Goal: Transaction & Acquisition: Purchase product/service

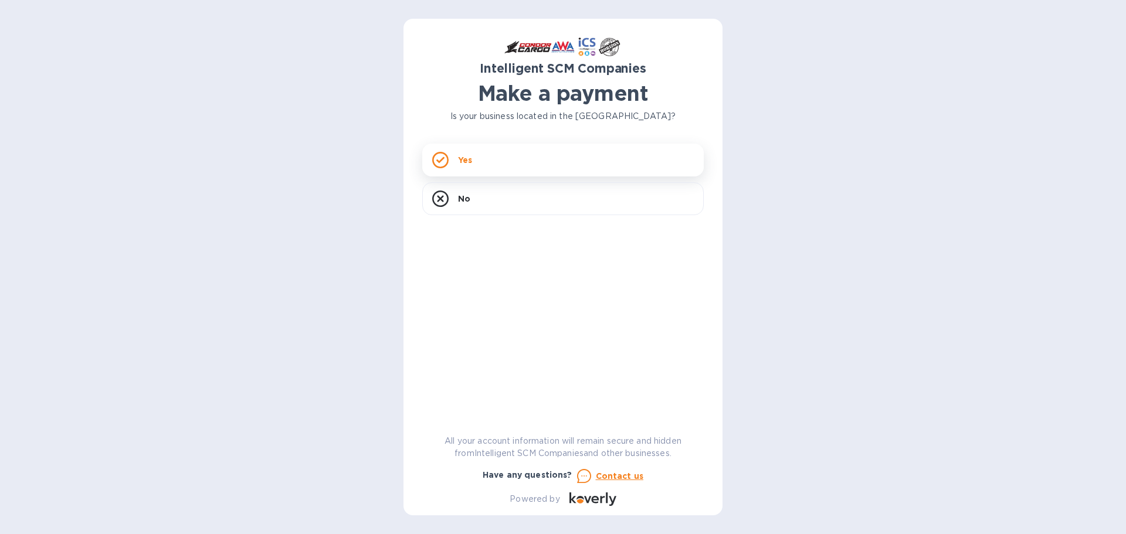
click at [472, 157] on p "Yes" at bounding box center [465, 160] width 14 height 12
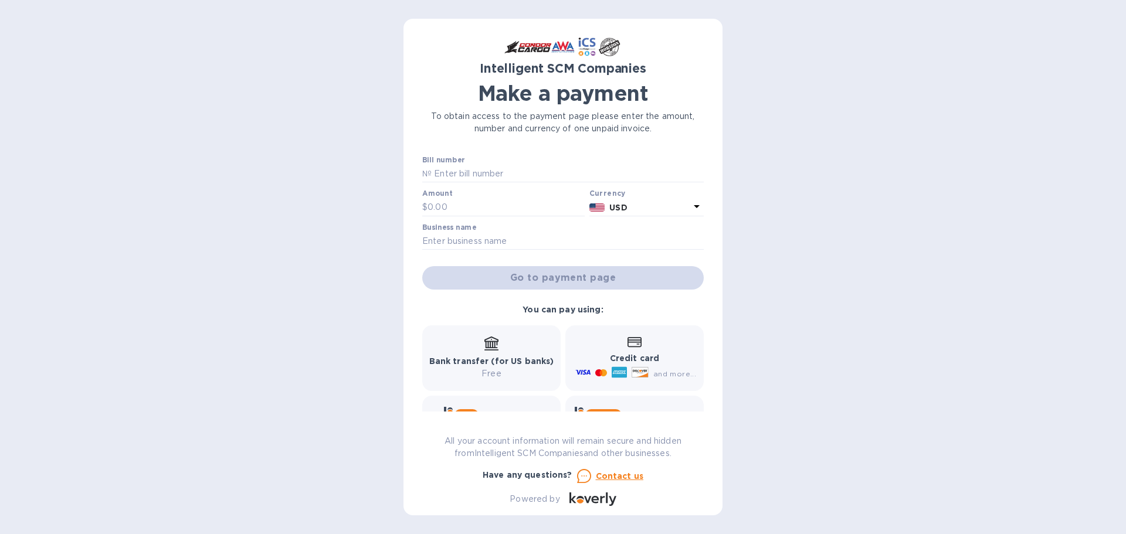
click at [486, 197] on div "Amount $" at bounding box center [503, 202] width 162 height 27
click at [488, 204] on input "text" at bounding box center [506, 208] width 157 height 18
type input "7,402"
click at [432, 240] on input "text" at bounding box center [563, 242] width 282 height 18
type input "[PERSON_NAME]"
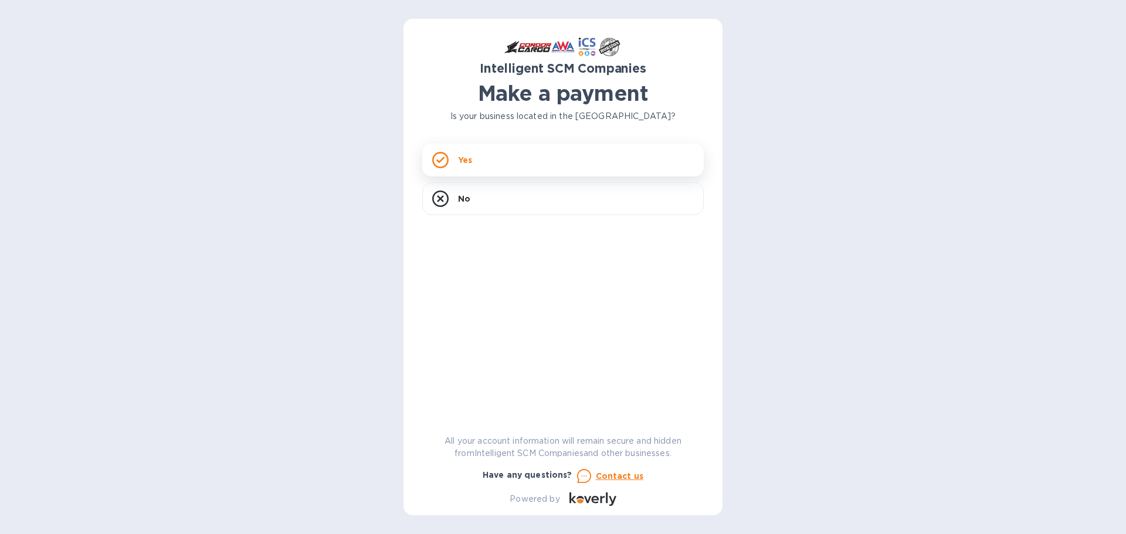
click at [521, 157] on div "Yes" at bounding box center [563, 160] width 282 height 33
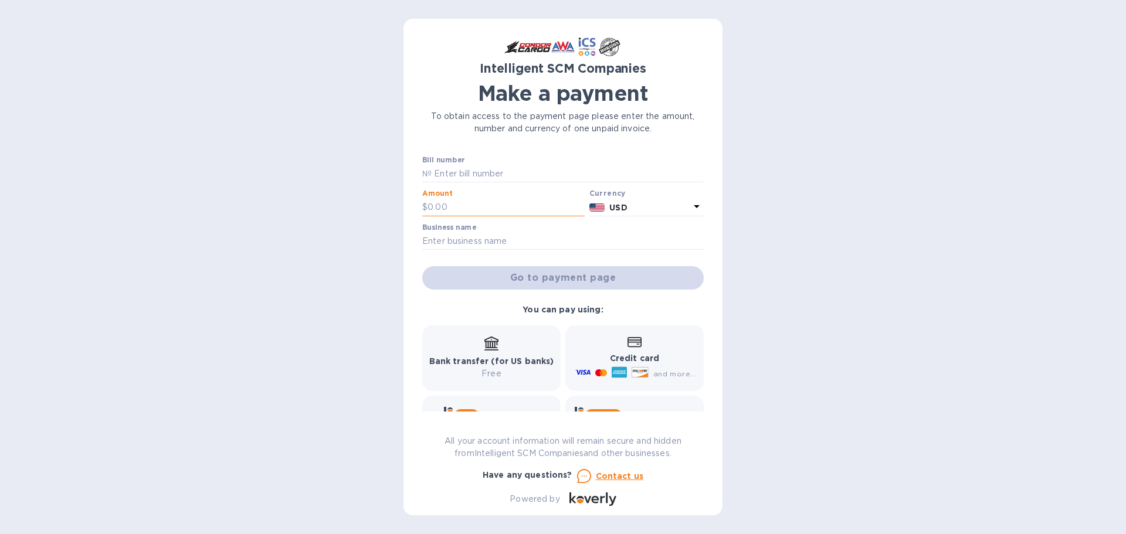
click at [491, 205] on input "text" at bounding box center [506, 208] width 157 height 18
click at [446, 167] on input "text" at bounding box center [568, 174] width 272 height 18
type input "US01018800"
click at [469, 199] on input "text" at bounding box center [506, 208] width 157 height 18
type input "2,859"
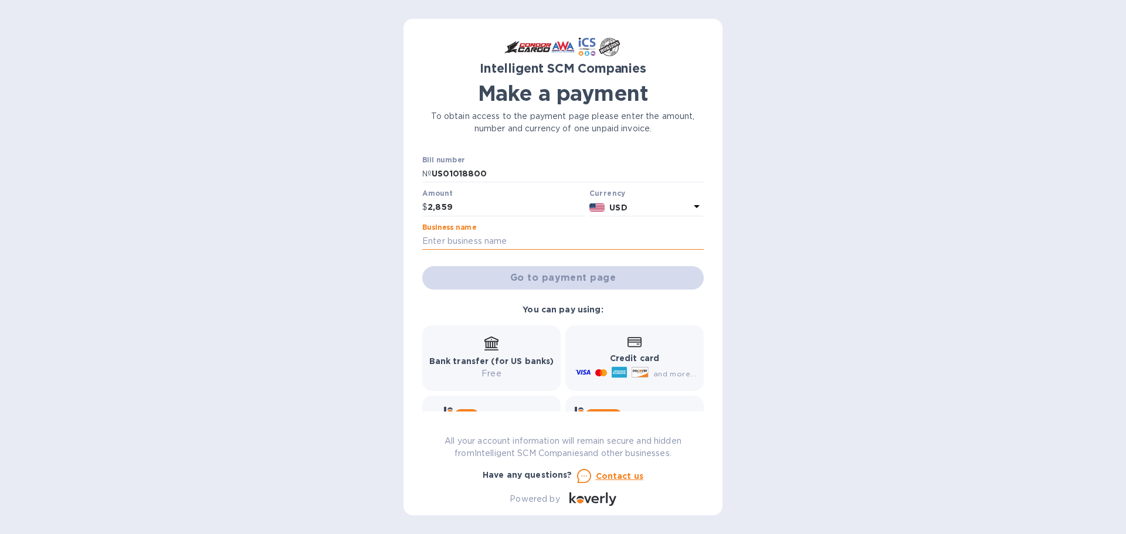
click at [463, 239] on input "text" at bounding box center [563, 242] width 282 height 18
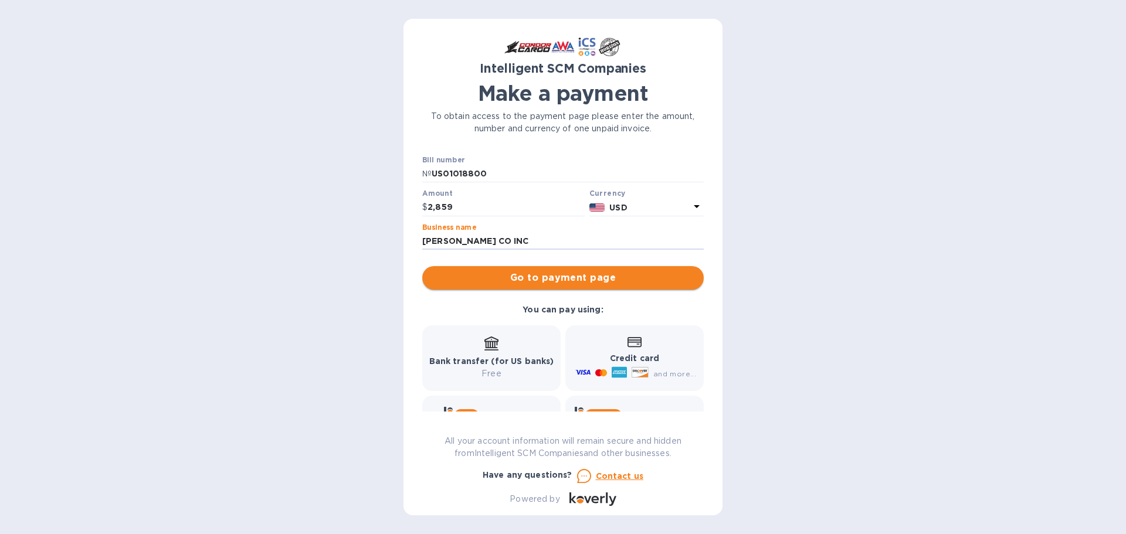
type input "SAFDIE CO INC"
click at [537, 278] on span "Go to payment page" at bounding box center [563, 278] width 263 height 14
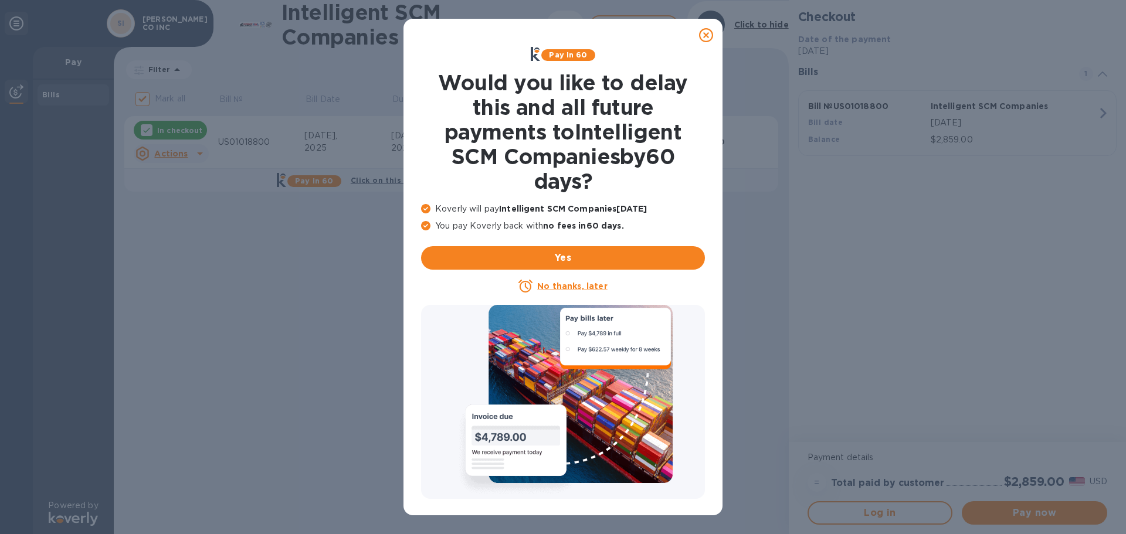
click at [710, 32] on icon at bounding box center [706, 35] width 14 height 14
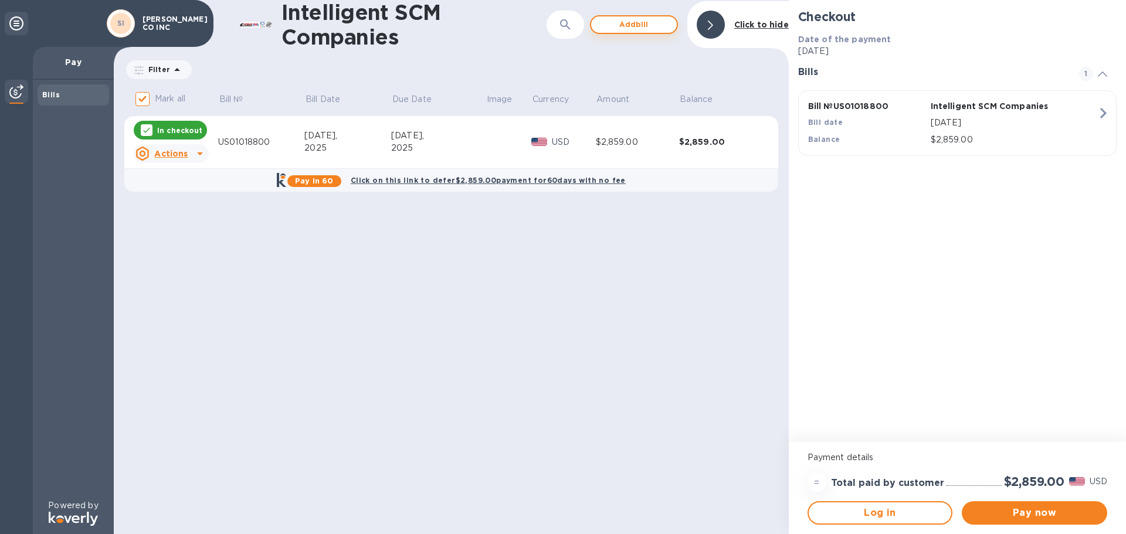
click at [621, 25] on span "Add bill" at bounding box center [634, 25] width 67 height 14
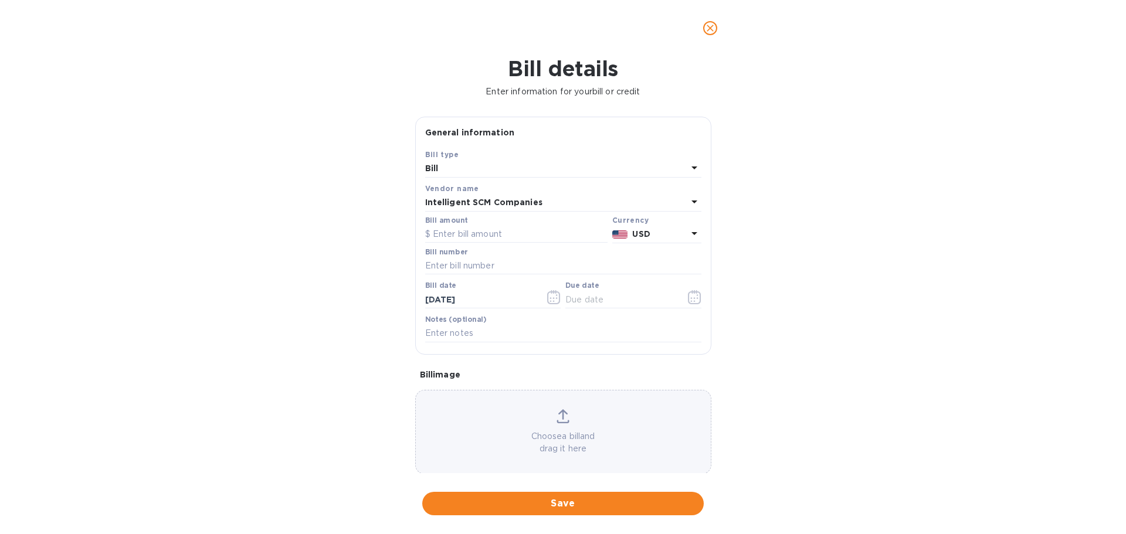
click at [475, 163] on div "Bill" at bounding box center [556, 169] width 262 height 16
click at [475, 163] on div "Bill type Bill Credit" at bounding box center [563, 203] width 276 height 87
click at [486, 147] on div "Bill type Bill" at bounding box center [563, 163] width 281 height 34
click at [692, 168] on icon at bounding box center [695, 168] width 6 height 3
click at [507, 196] on p "Bill" at bounding box center [559, 196] width 248 height 12
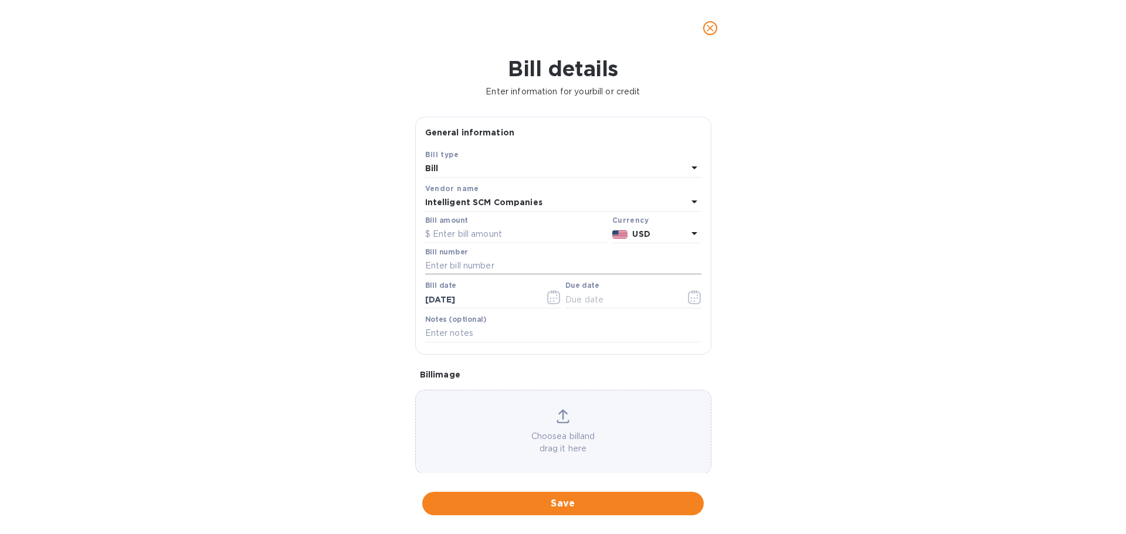
click at [450, 263] on input "text" at bounding box center [563, 266] width 276 height 18
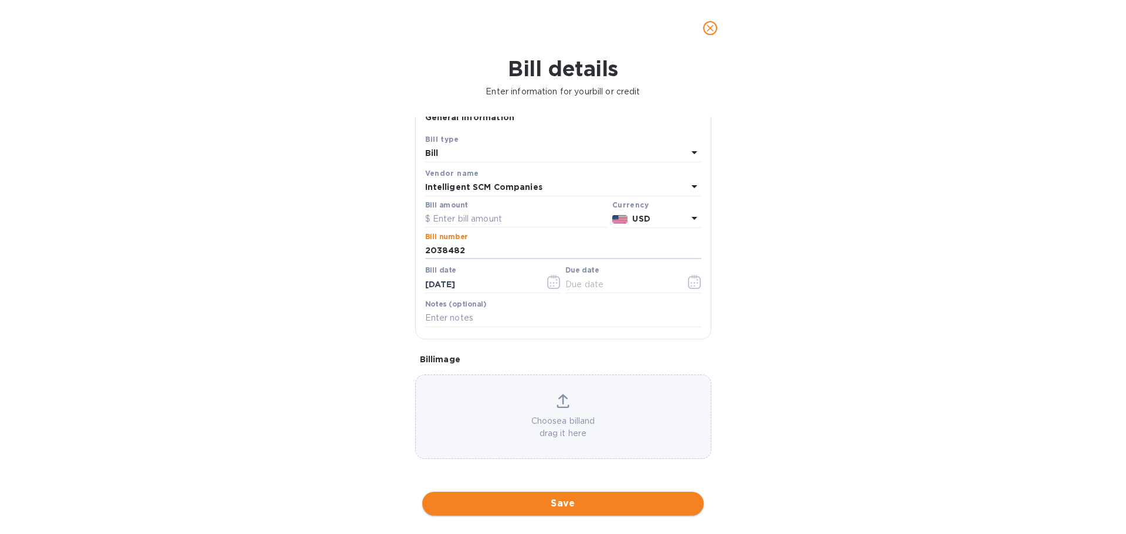
type input "2038482"
click at [539, 505] on span "Save" at bounding box center [563, 504] width 263 height 14
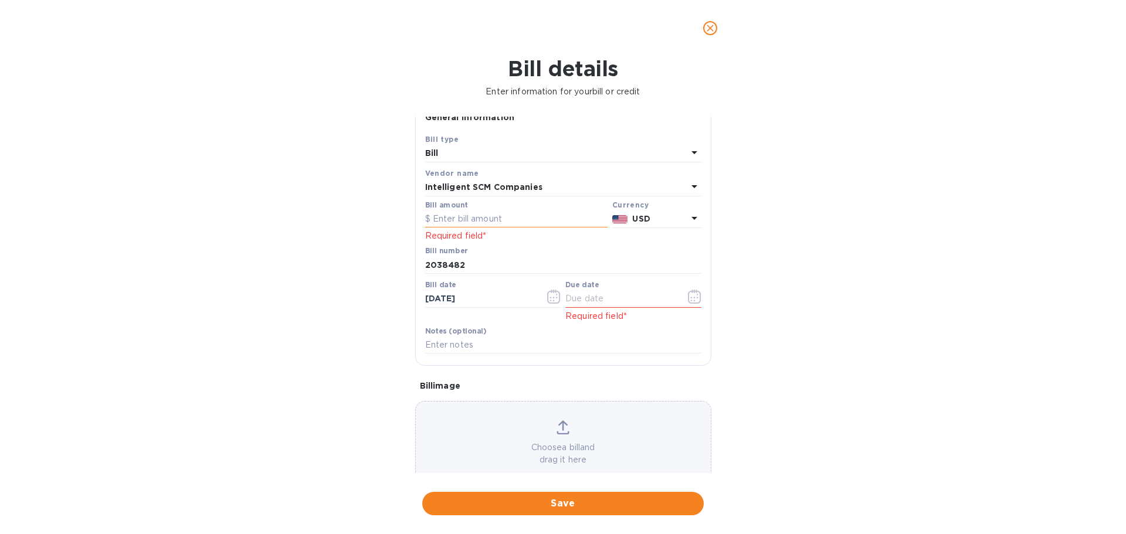
click at [481, 215] on input "text" at bounding box center [516, 220] width 182 height 18
type input "4,543"
click at [689, 296] on icon "button" at bounding box center [694, 297] width 13 height 14
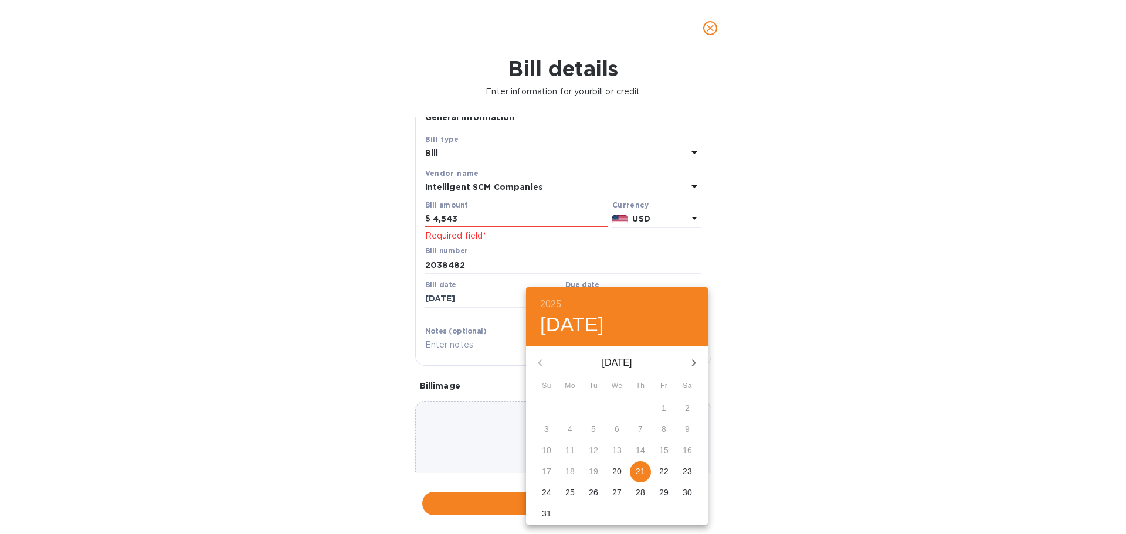
click at [540, 360] on div "August 2025" at bounding box center [617, 363] width 182 height 28
click at [639, 471] on p "21" at bounding box center [640, 472] width 9 height 12
type input "08/21/2025"
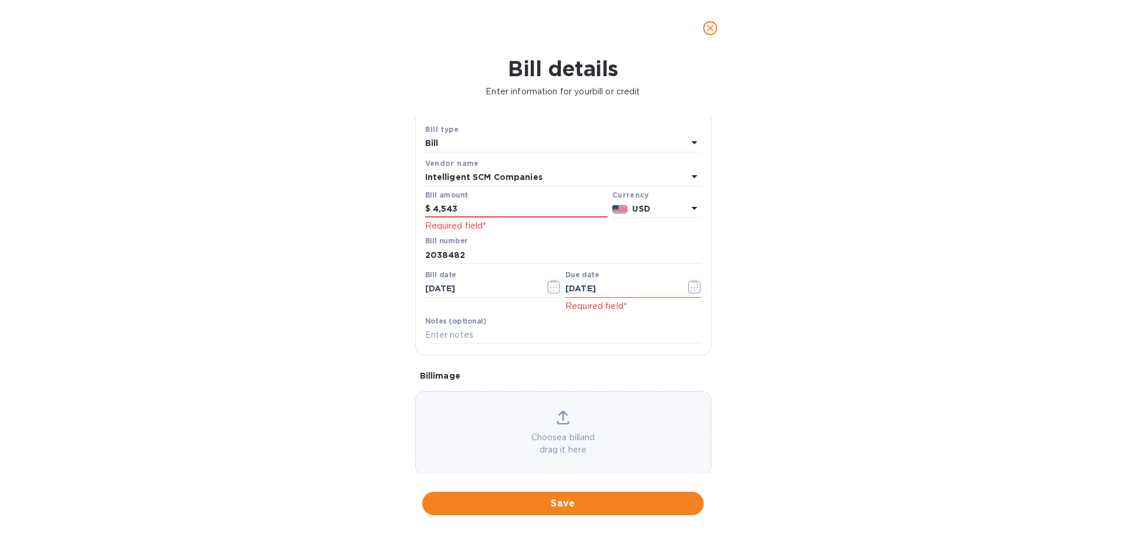
scroll to position [42, 0]
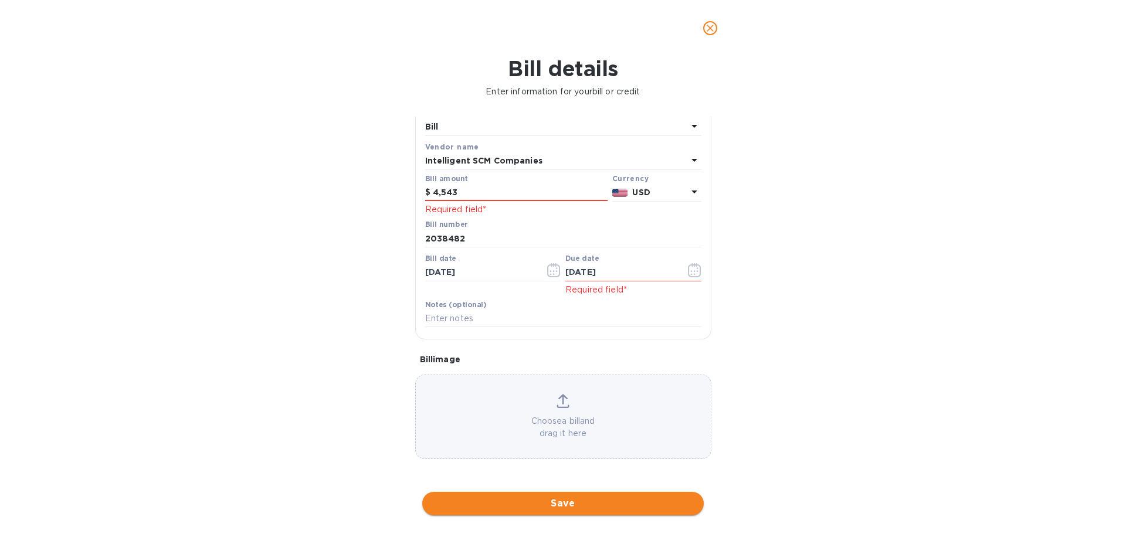
click at [554, 504] on span "Save" at bounding box center [563, 504] width 263 height 14
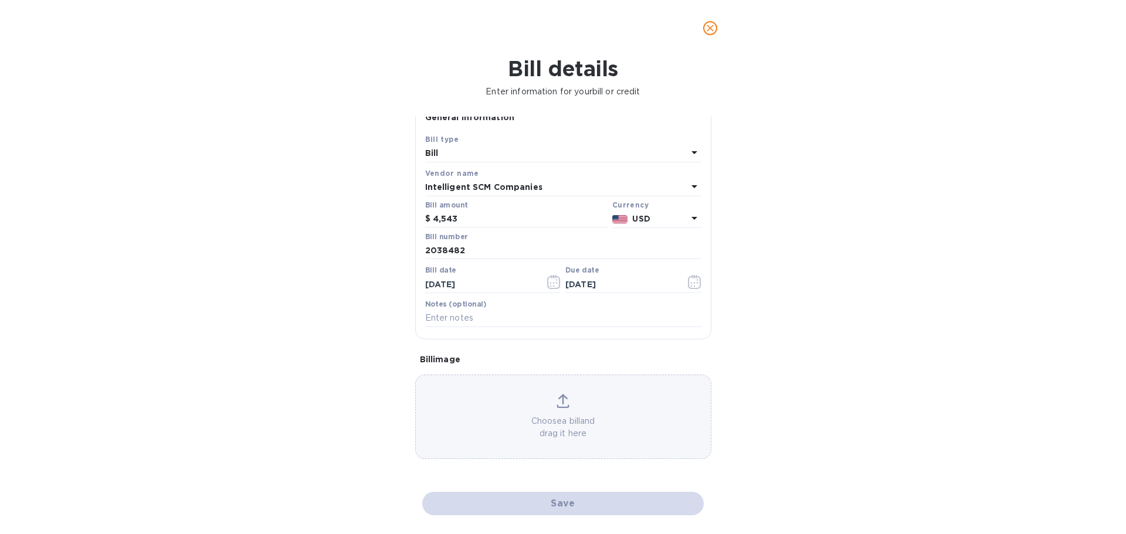
scroll to position [15, 0]
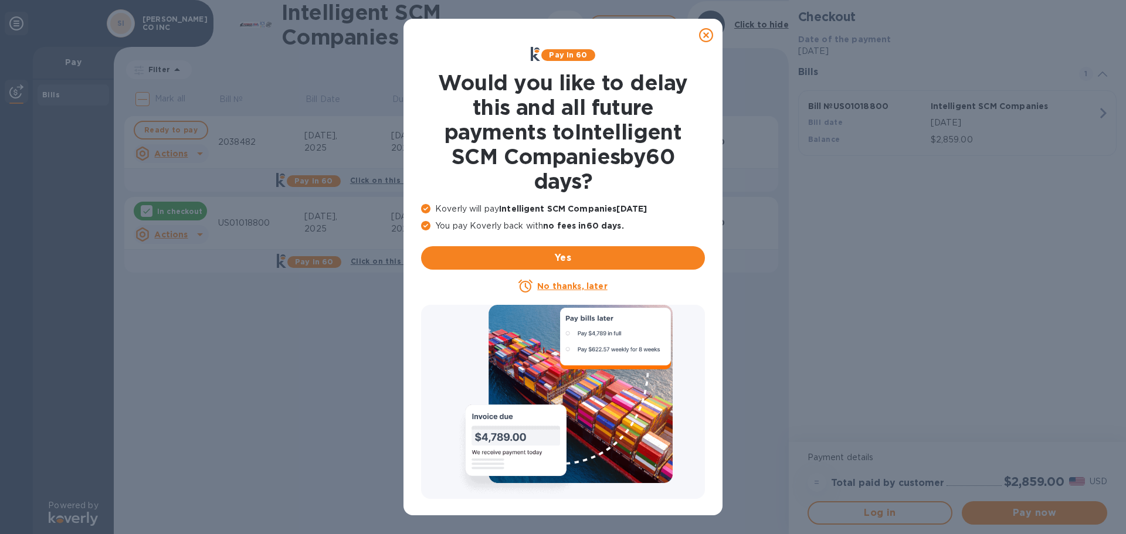
click at [710, 31] on icon at bounding box center [706, 35] width 14 height 14
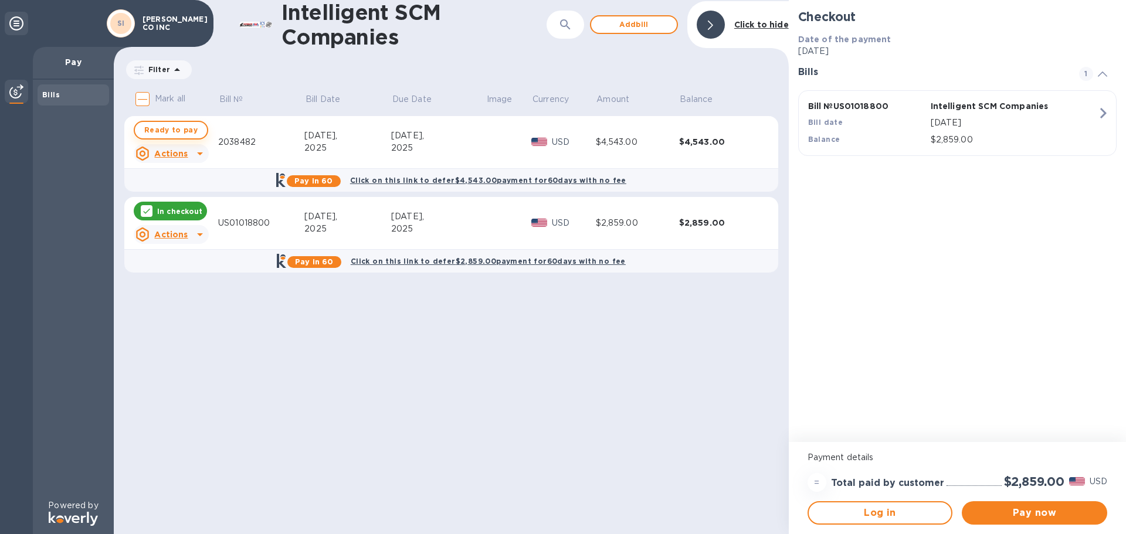
click at [166, 129] on span "Ready to pay" at bounding box center [170, 130] width 53 height 14
checkbox input "true"
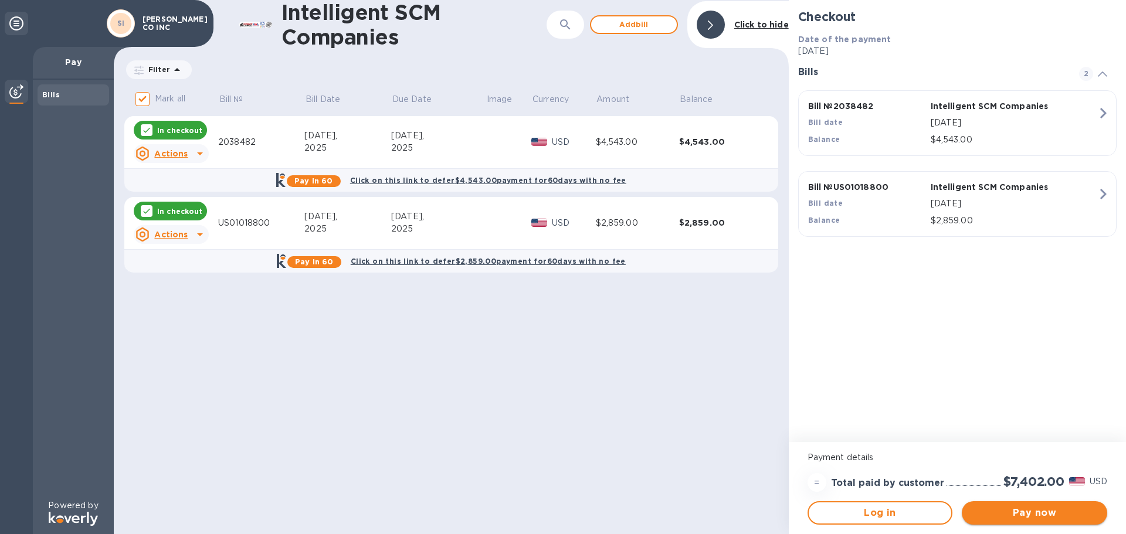
click at [1020, 513] on span "Pay now" at bounding box center [1034, 513] width 127 height 14
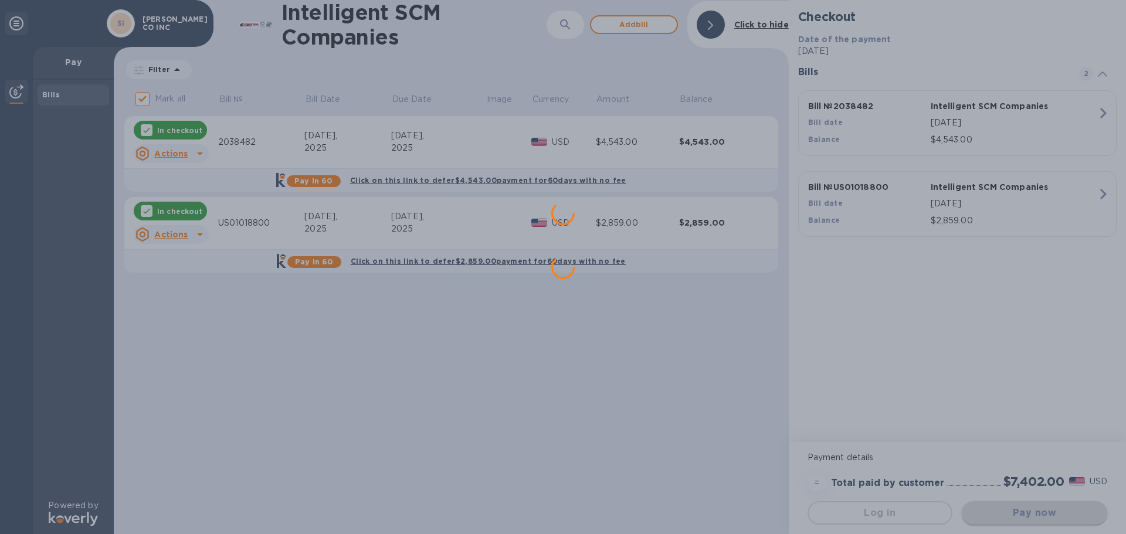
scroll to position [0, 0]
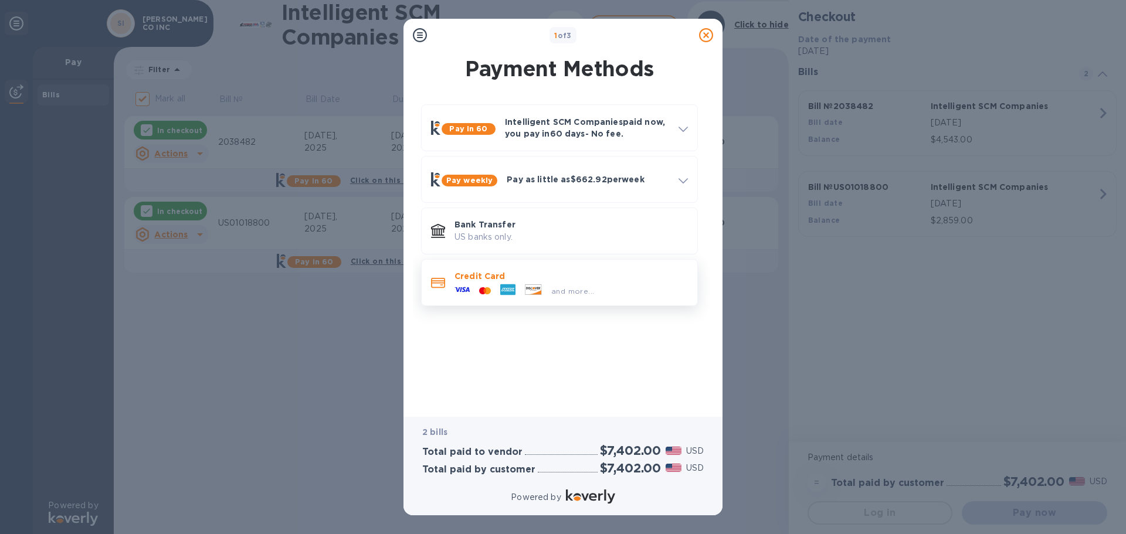
click at [507, 284] on icon at bounding box center [507, 289] width 15 height 11
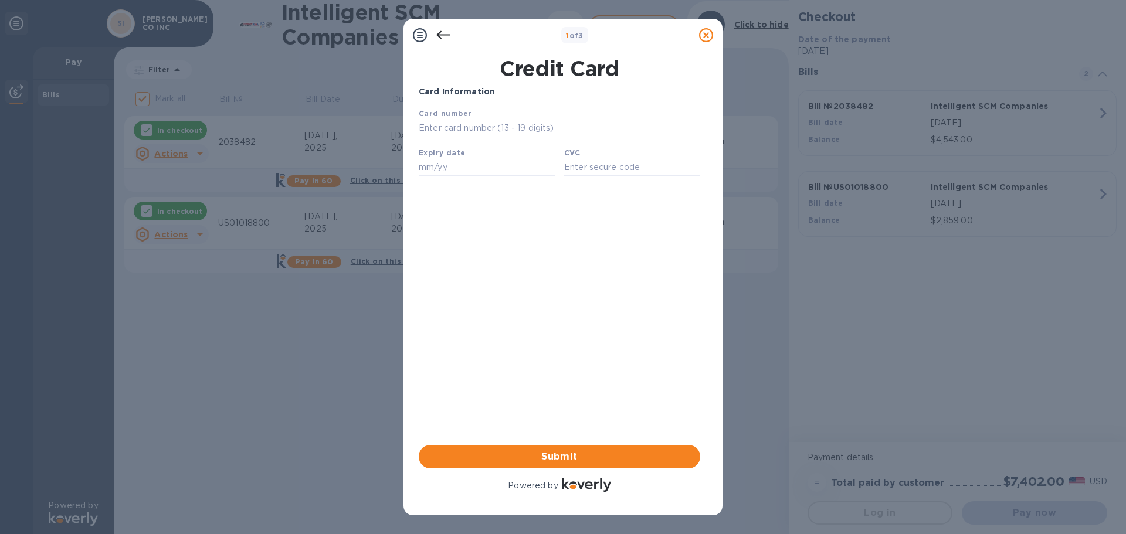
click at [460, 124] on input "text" at bounding box center [560, 129] width 282 height 18
click at [429, 127] on input "text" at bounding box center [560, 129] width 282 height 18
click at [454, 124] on input "text" at bounding box center [560, 129] width 282 height 18
paste input "3790 6559 7993 001"
type input "3790 6559 7993 001"
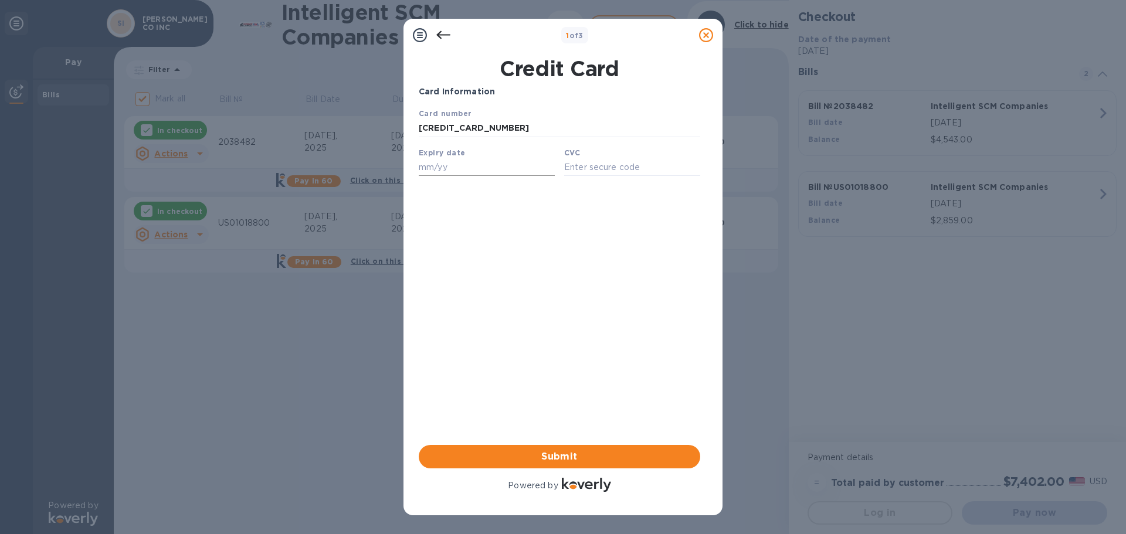
click at [446, 168] on input "text" at bounding box center [487, 167] width 136 height 18
type input "06/28"
click at [582, 166] on input "text" at bounding box center [632, 167] width 136 height 18
type input "1963"
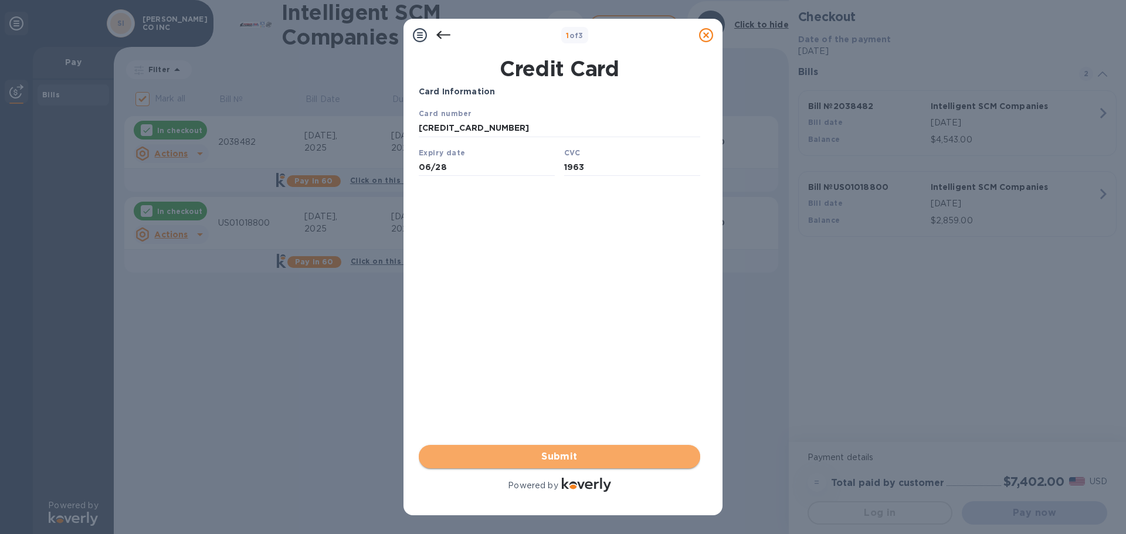
click at [577, 460] on span "Submit" at bounding box center [559, 457] width 263 height 14
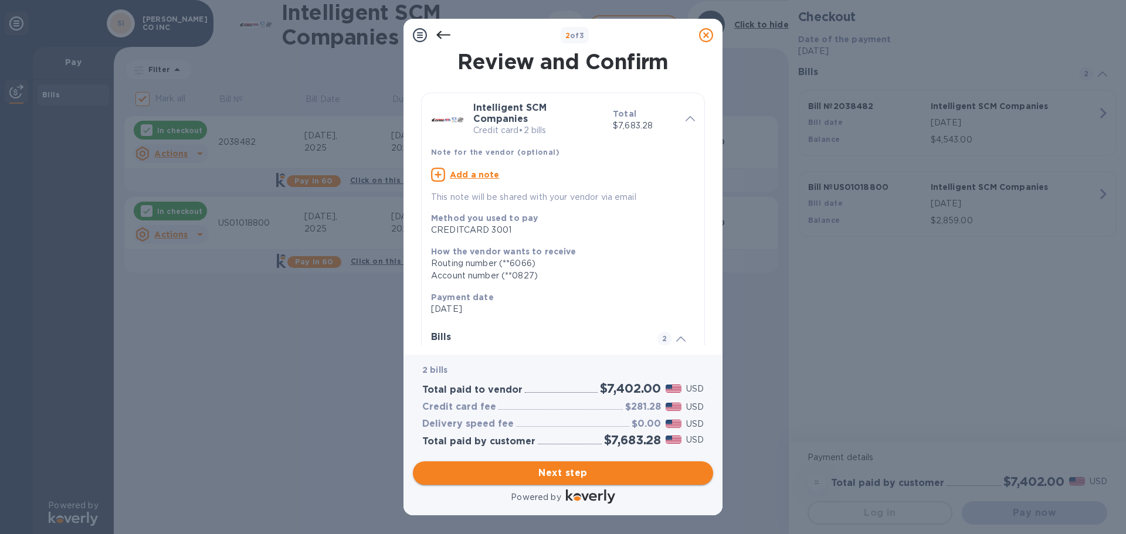
click at [564, 472] on span "Next step" at bounding box center [563, 473] width 282 height 14
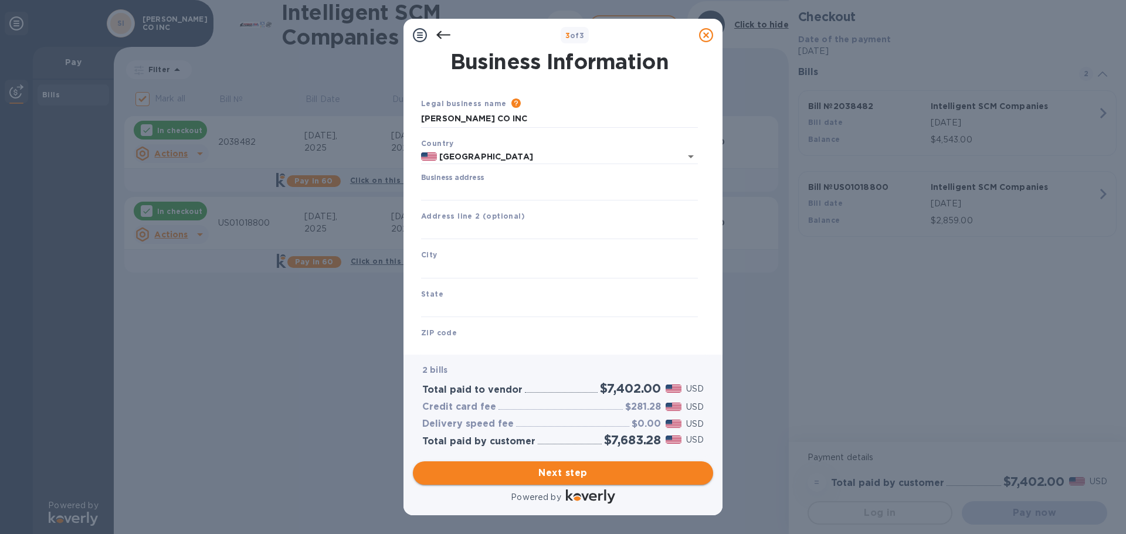
type input "United States"
click at [472, 191] on input "Business address" at bounding box center [559, 192] width 277 height 18
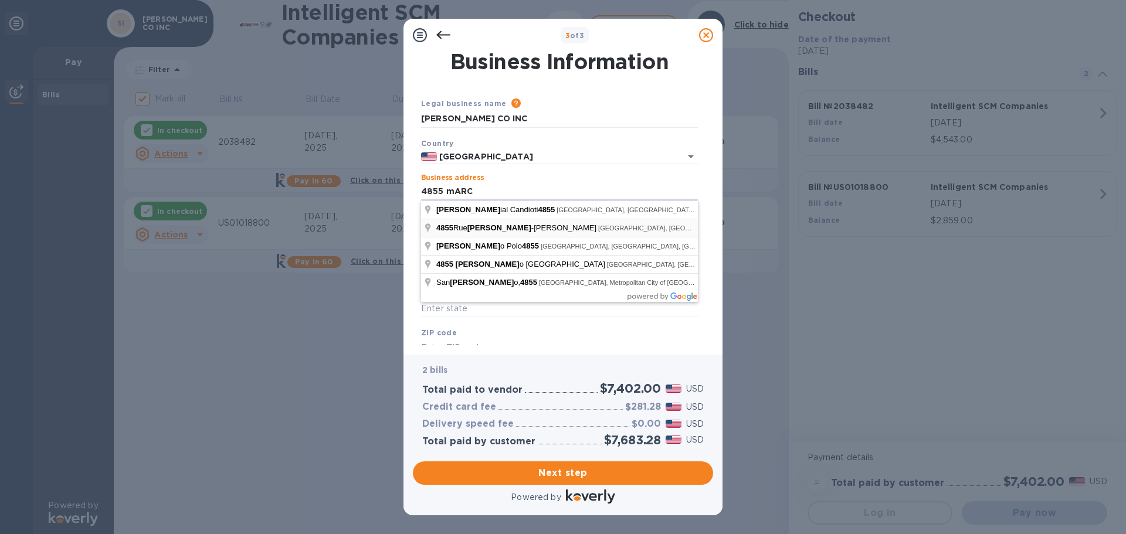
type input "4855 mARC"
type input "Canada"
type input "4855 Rue Marc-Blain"
type input "Montréal"
type input "QC"
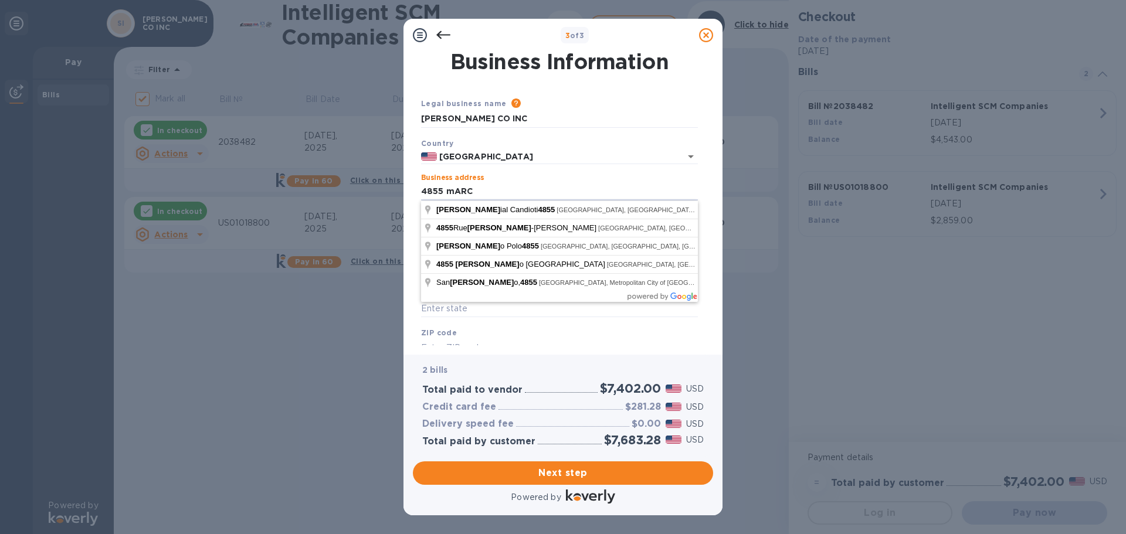
type input "H4R 3B2"
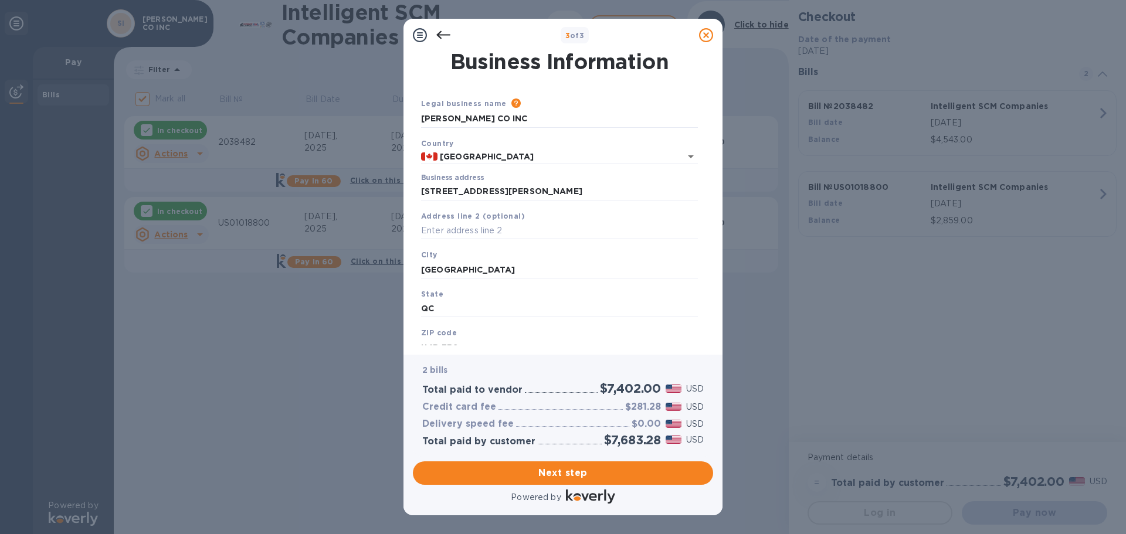
click at [473, 337] on div "ZIP code H4R 3B2" at bounding box center [559, 341] width 286 height 39
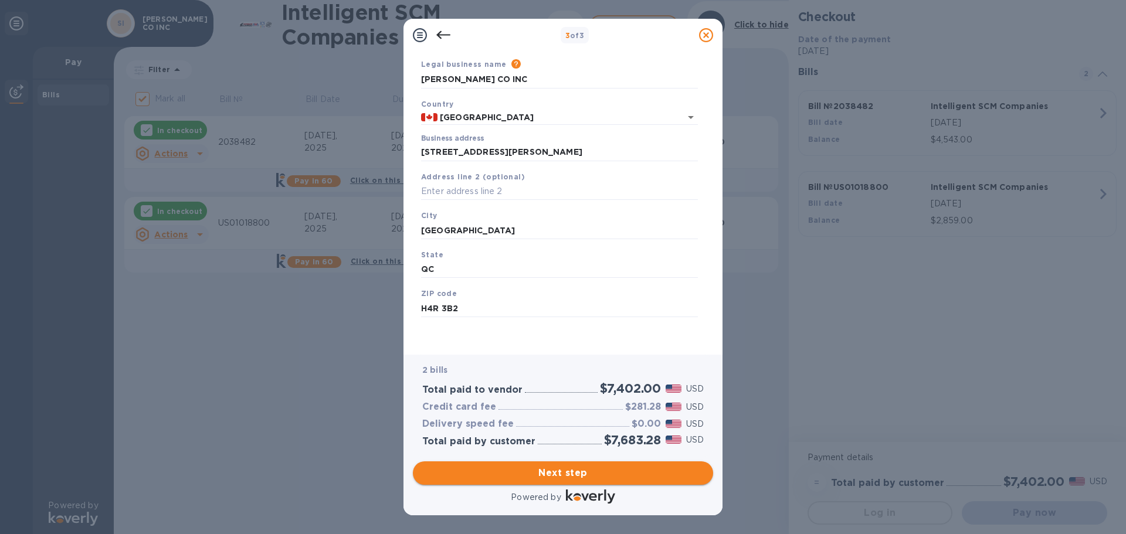
click at [555, 474] on span "Next step" at bounding box center [563, 473] width 282 height 14
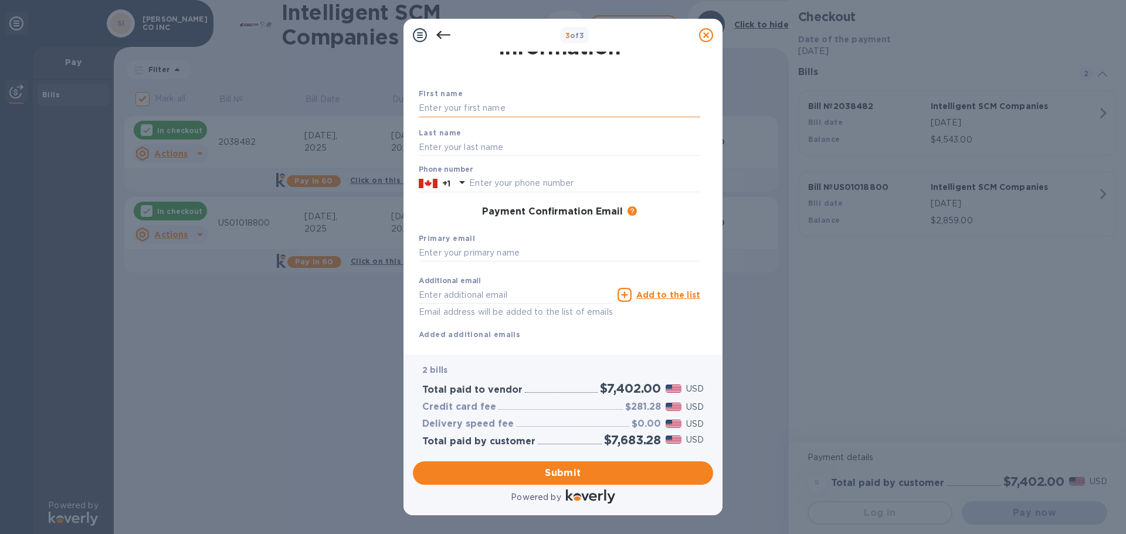
click at [469, 103] on input "text" at bounding box center [560, 109] width 282 height 18
type input "j"
type input "JEFF"
click at [438, 146] on input "text" at bounding box center [560, 147] width 282 height 18
type input "KIRSTEIN"
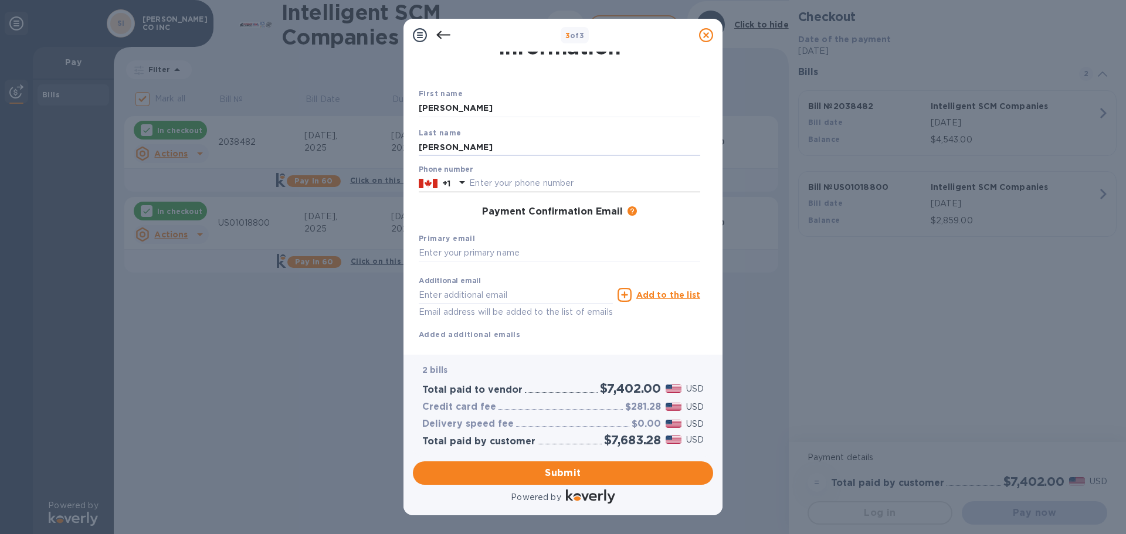
click at [495, 178] on input "text" at bounding box center [584, 184] width 231 height 18
type input "5143447599"
click at [445, 249] on input "text" at bounding box center [560, 254] width 282 height 18
type input "ap@safdieco.com"
click at [568, 470] on span "Submit" at bounding box center [563, 473] width 282 height 14
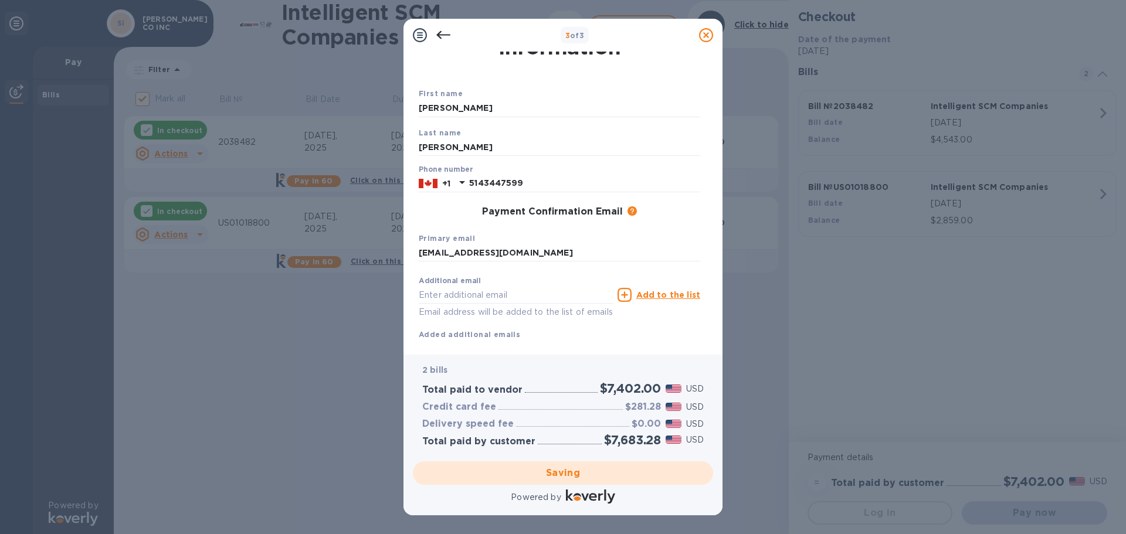
checkbox input "false"
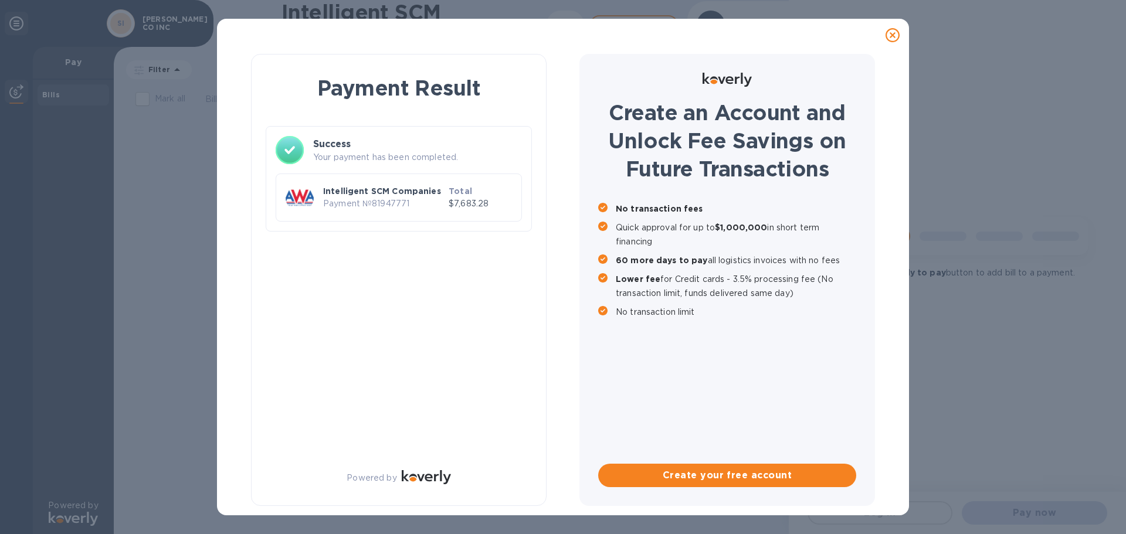
scroll to position [0, 0]
